Goal: Information Seeking & Learning: Learn about a topic

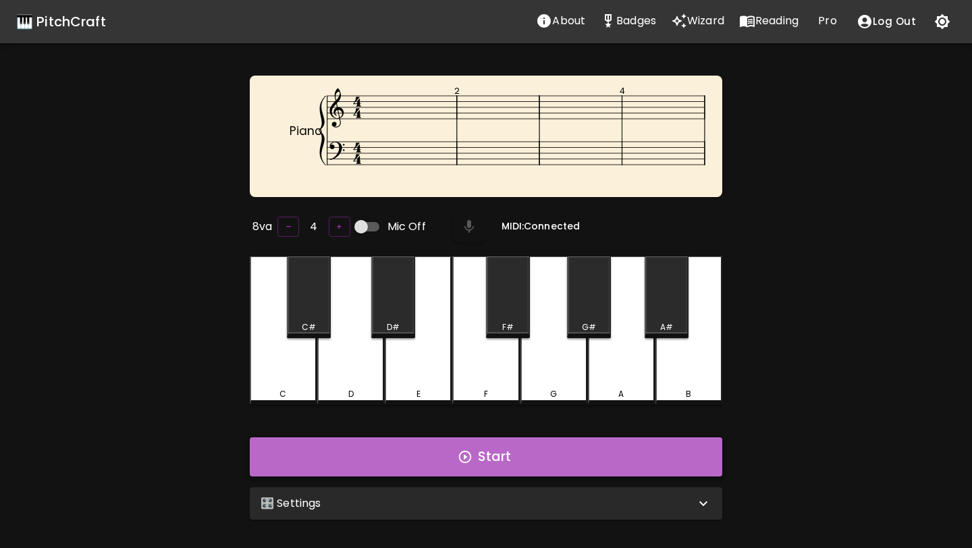
click at [469, 457] on icon "button" at bounding box center [465, 457] width 15 height 15
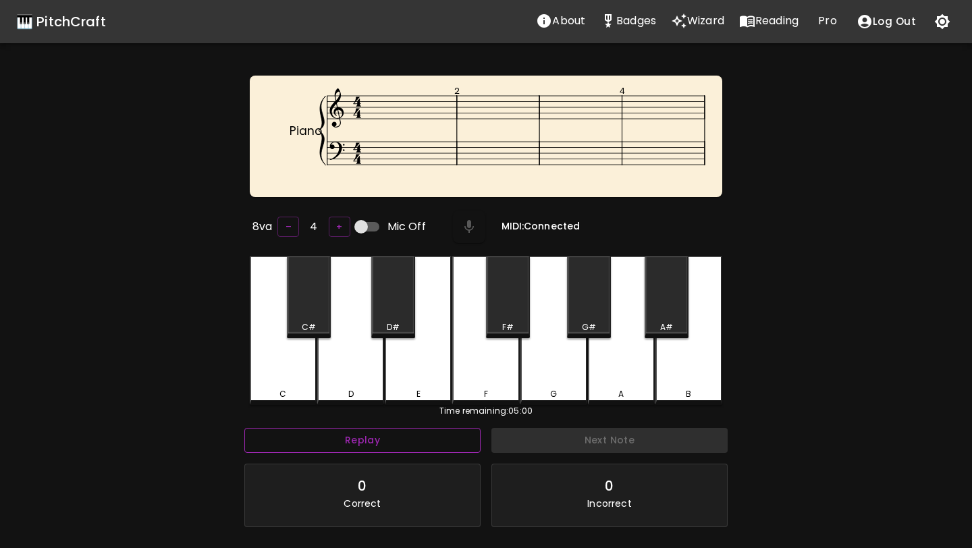
click at [459, 443] on button "Replay" at bounding box center [362, 440] width 236 height 25
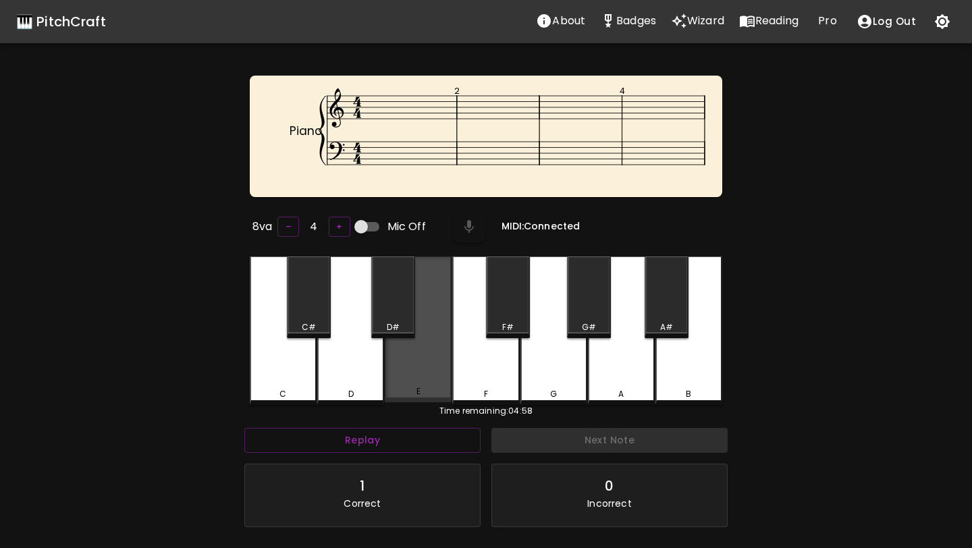
click at [434, 367] on div "E" at bounding box center [418, 329] width 67 height 146
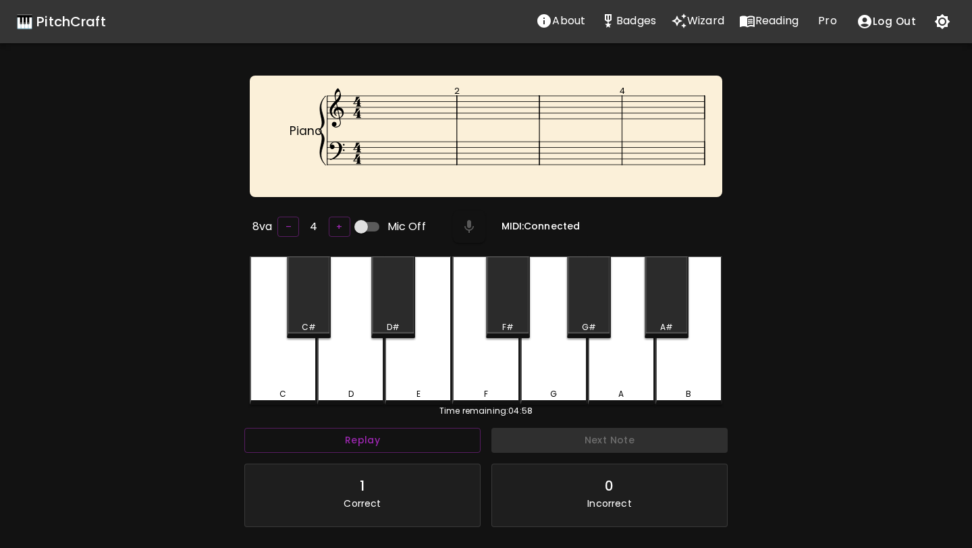
click at [434, 377] on div "E" at bounding box center [418, 330] width 67 height 148
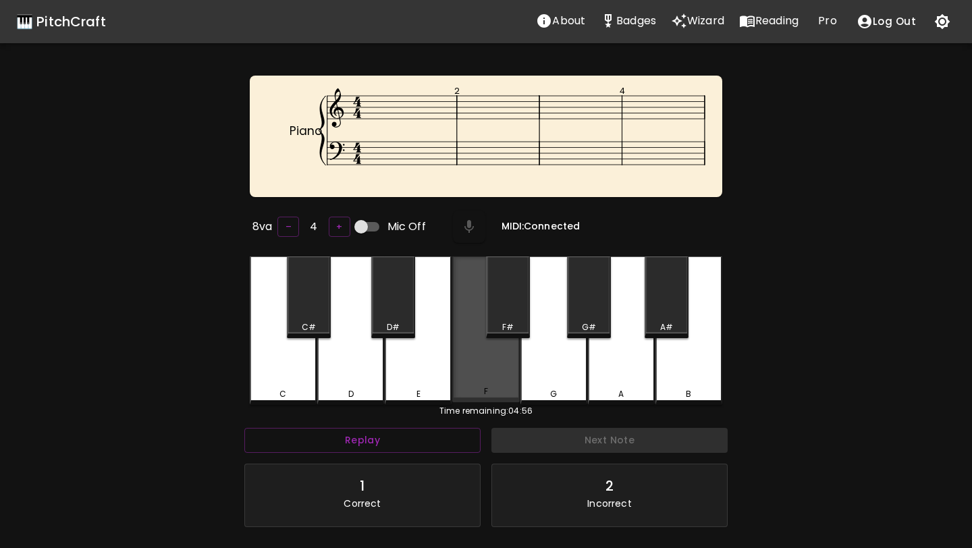
click at [518, 381] on div "F" at bounding box center [485, 329] width 67 height 146
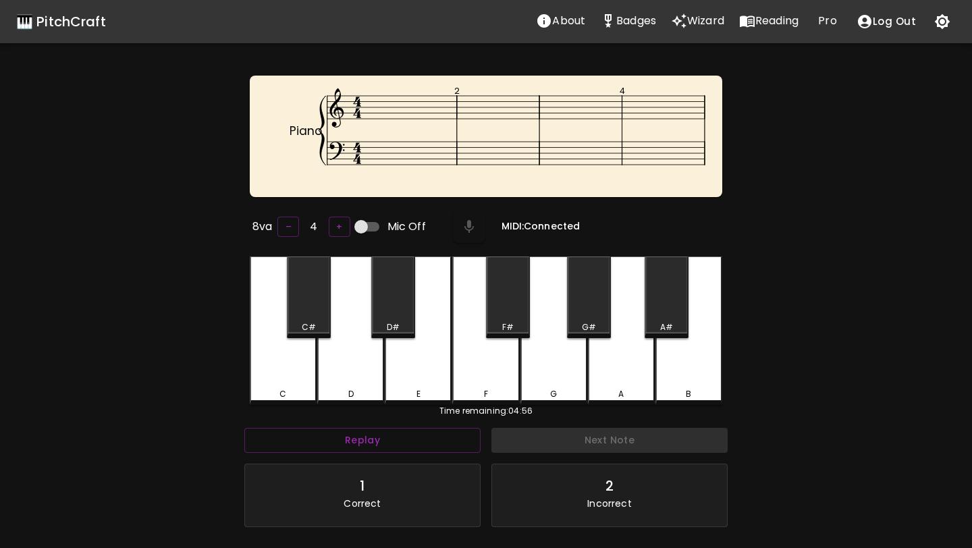
click at [545, 381] on div "G" at bounding box center [553, 330] width 67 height 148
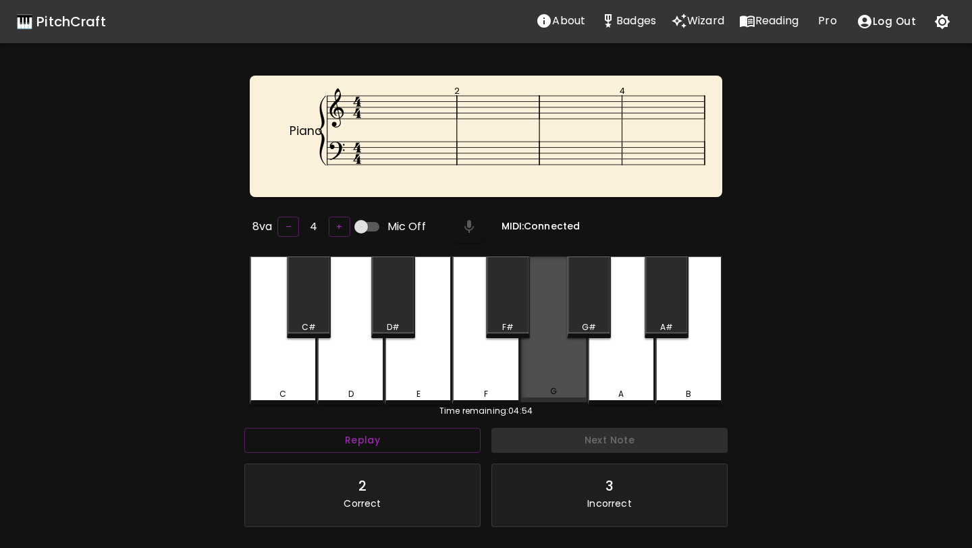
click at [545, 381] on div "G" at bounding box center [553, 329] width 67 height 146
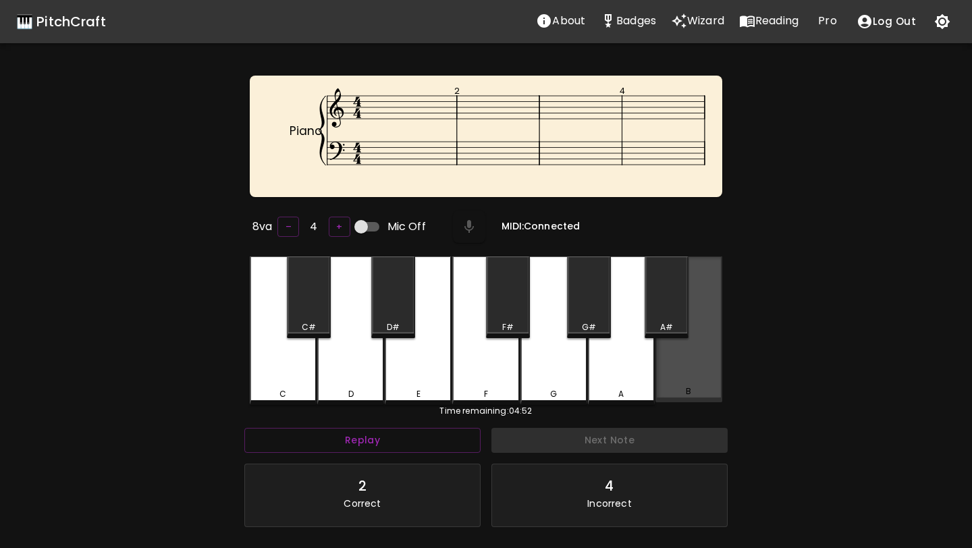
click at [695, 370] on div "B" at bounding box center [688, 329] width 67 height 146
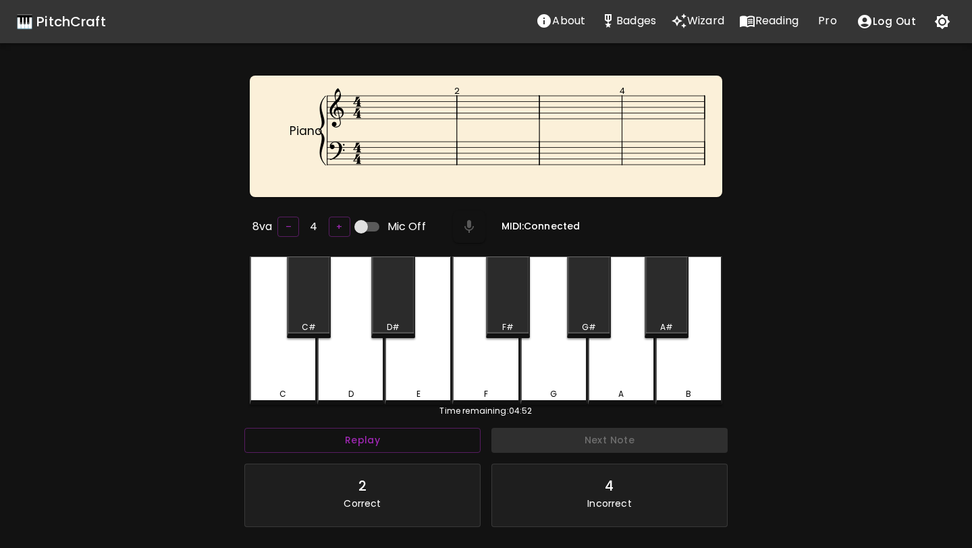
scroll to position [135, 0]
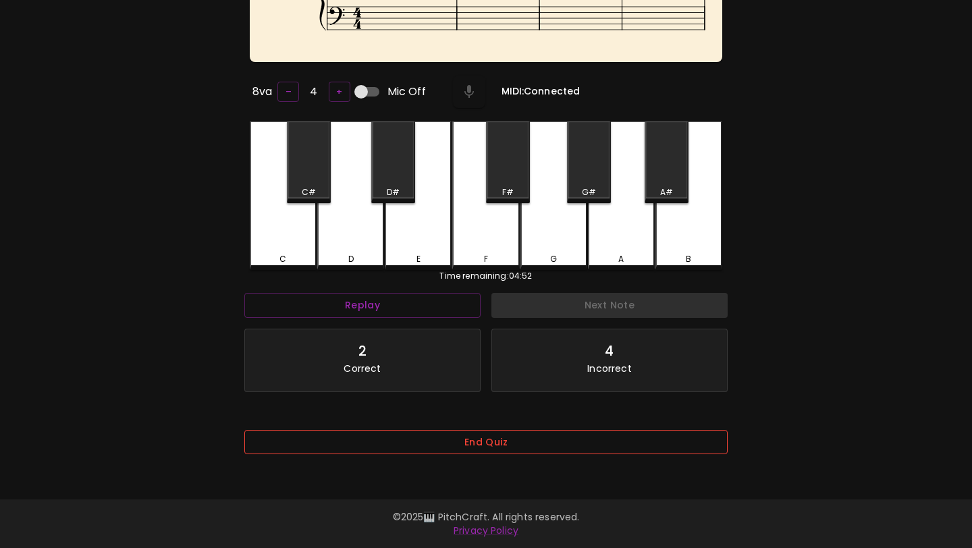
click at [576, 454] on button "End Quiz" at bounding box center [485, 442] width 483 height 25
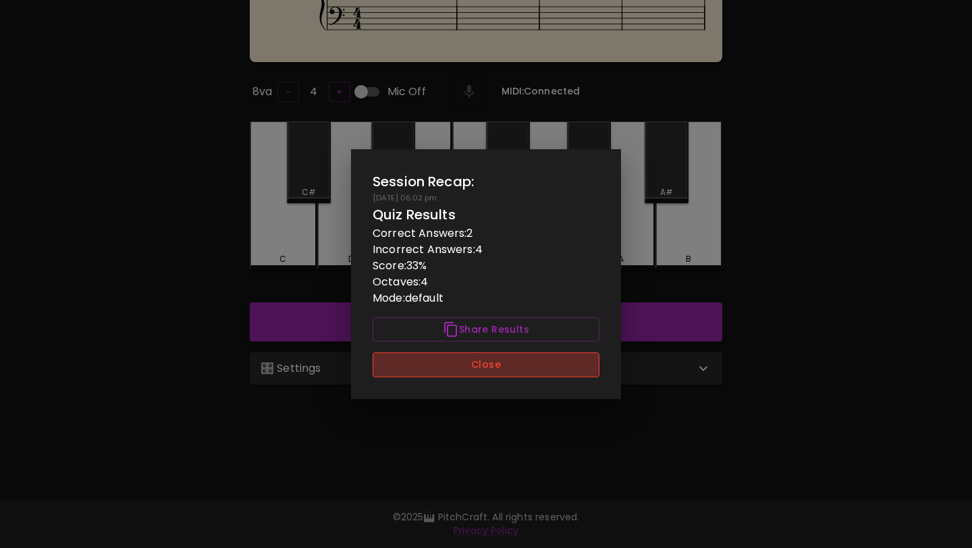
click at [581, 366] on button "Close" at bounding box center [486, 364] width 227 height 25
